Goal: Task Accomplishment & Management: Use online tool/utility

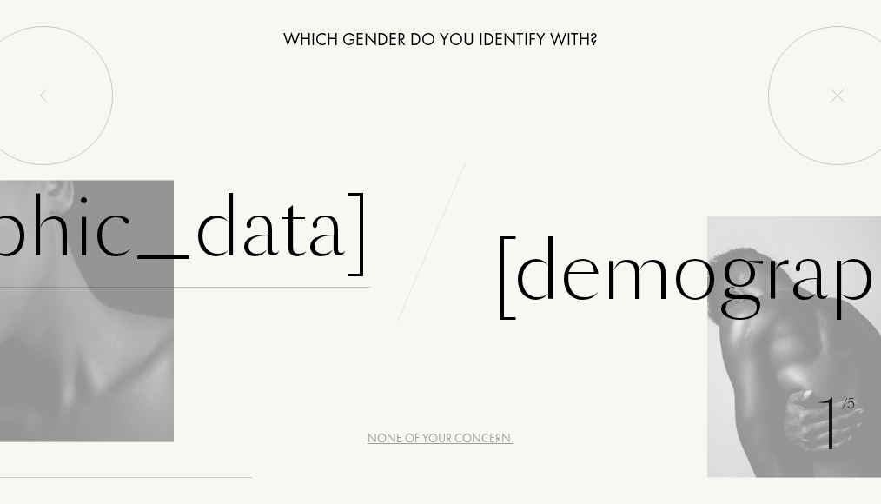
click at [287, 233] on div "[DEMOGRAPHIC_DATA]" at bounding box center [8, 228] width 725 height 117
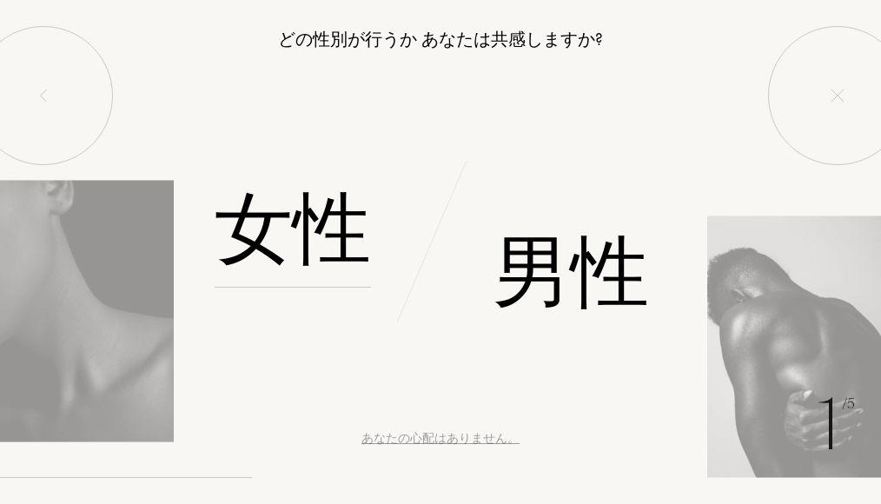
click at [315, 208] on font "女性" at bounding box center [292, 228] width 156 height 109
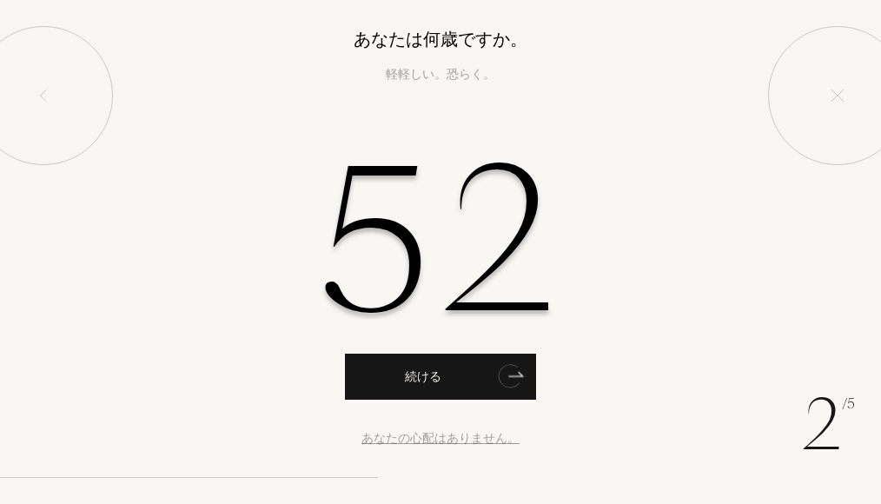
type input "52"
click at [412, 377] on font "続ける" at bounding box center [423, 376] width 36 height 16
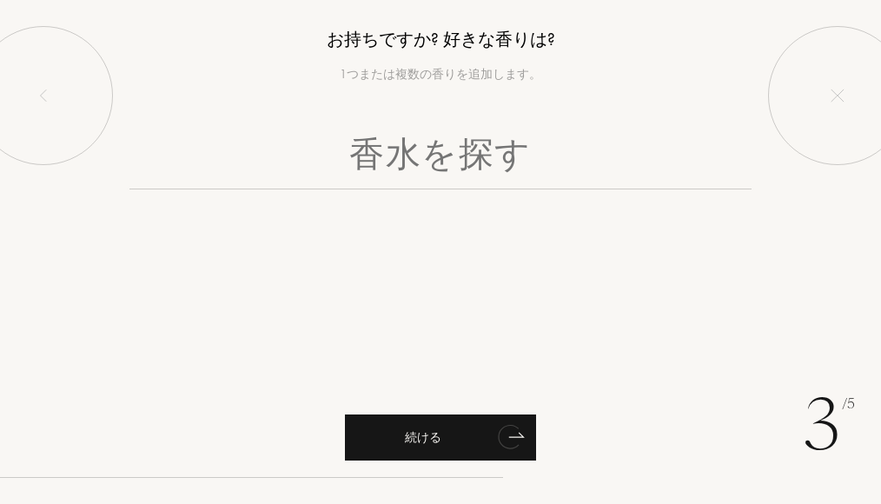
click at [425, 434] on font "続ける" at bounding box center [423, 437] width 36 height 16
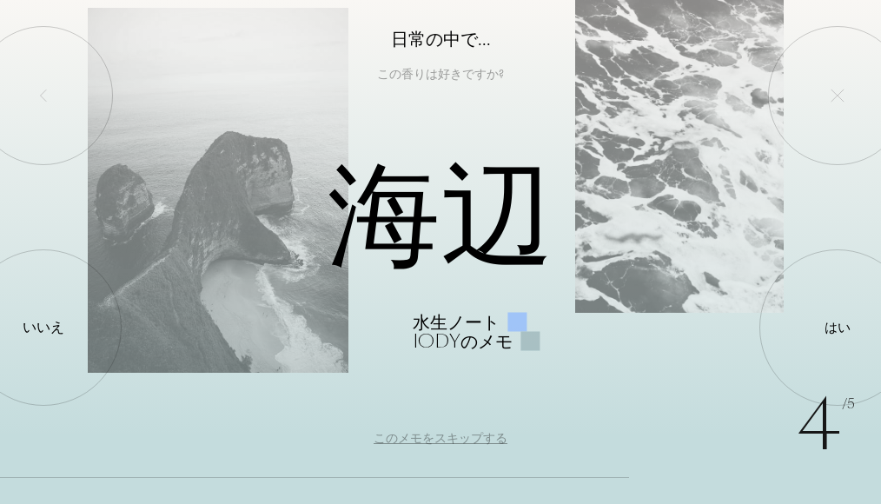
click at [456, 439] on div "このメモをスキップする" at bounding box center [440, 438] width 134 height 18
